Goal: Task Accomplishment & Management: Use online tool/utility

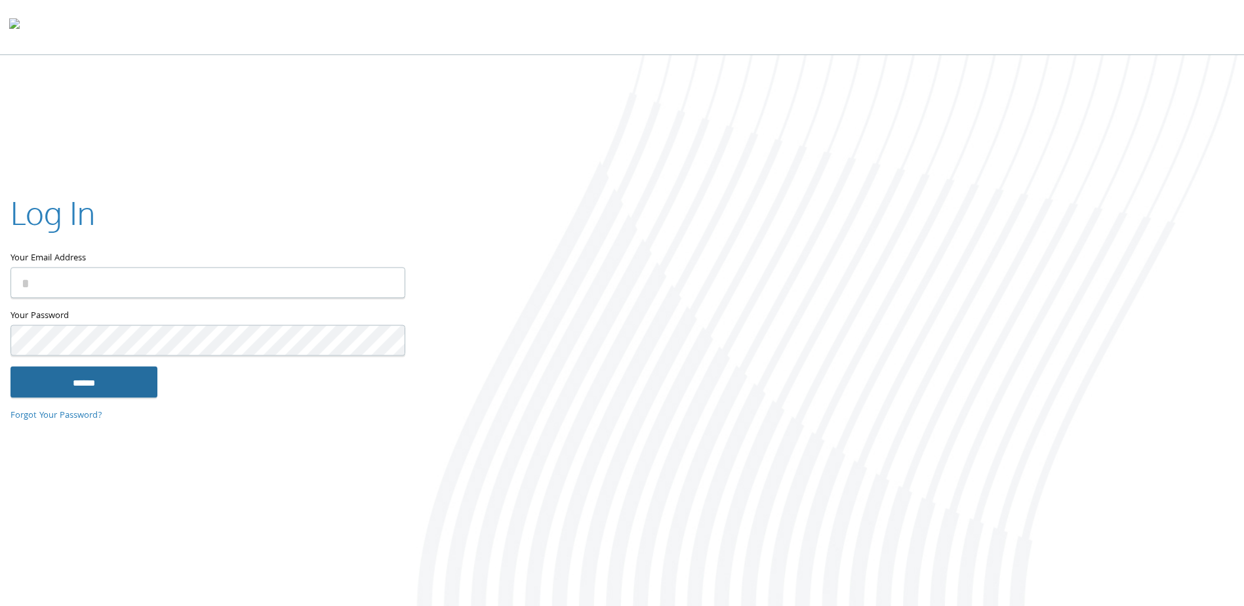
type input "**********"
click at [101, 367] on input "******" at bounding box center [83, 382] width 147 height 31
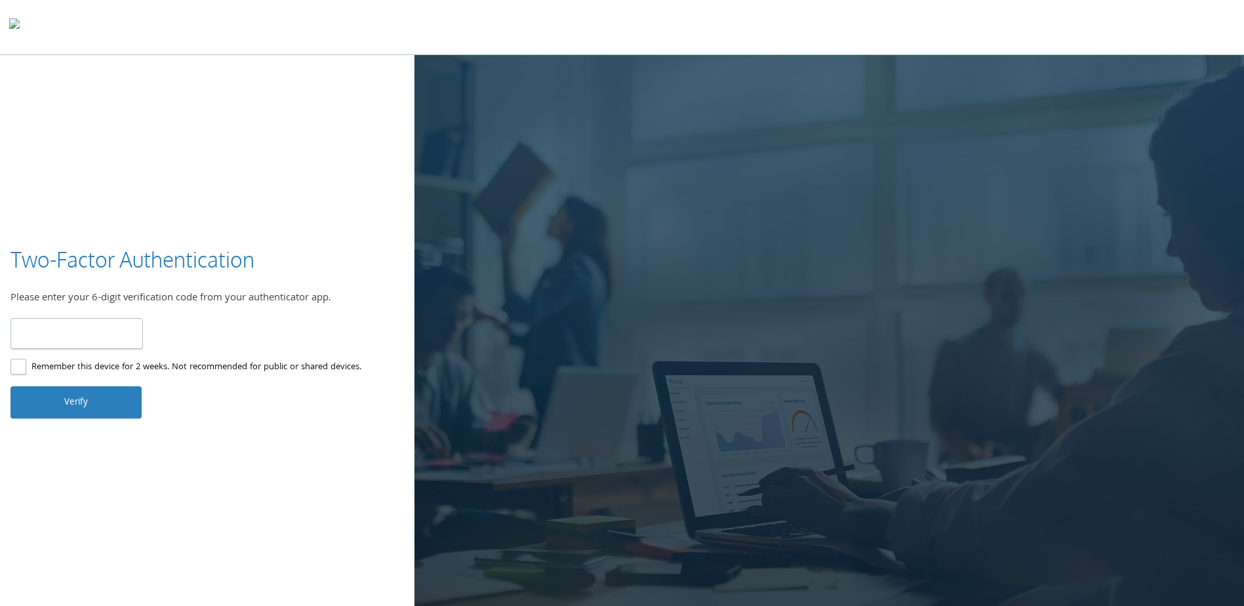
type input "******"
